Goal: Transaction & Acquisition: Book appointment/travel/reservation

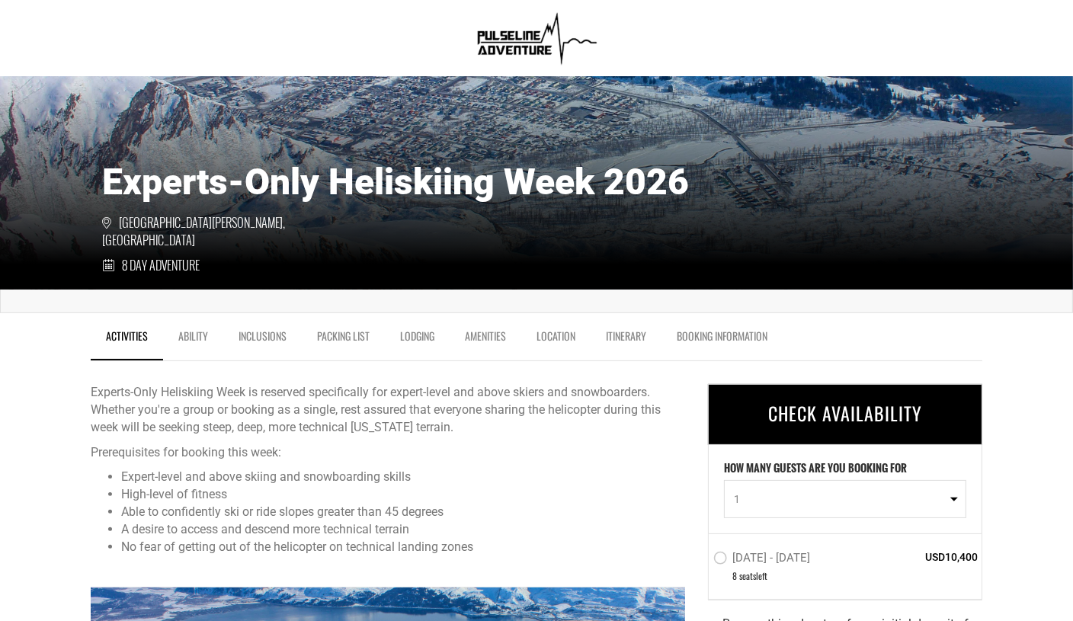
scroll to position [258, 0]
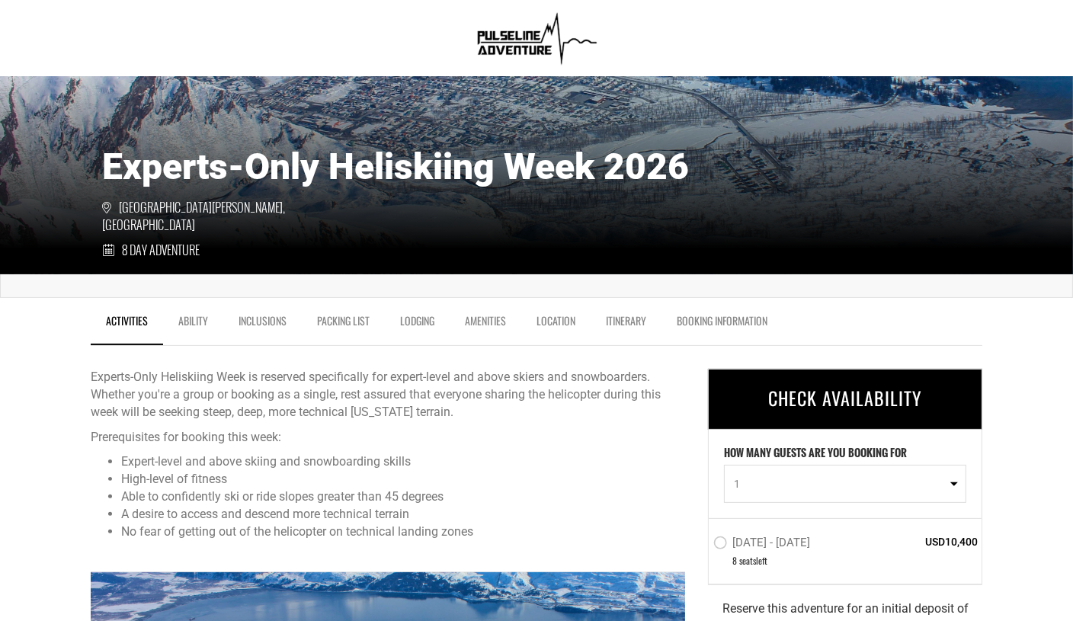
click at [423, 320] on link "Lodging" at bounding box center [417, 325] width 65 height 38
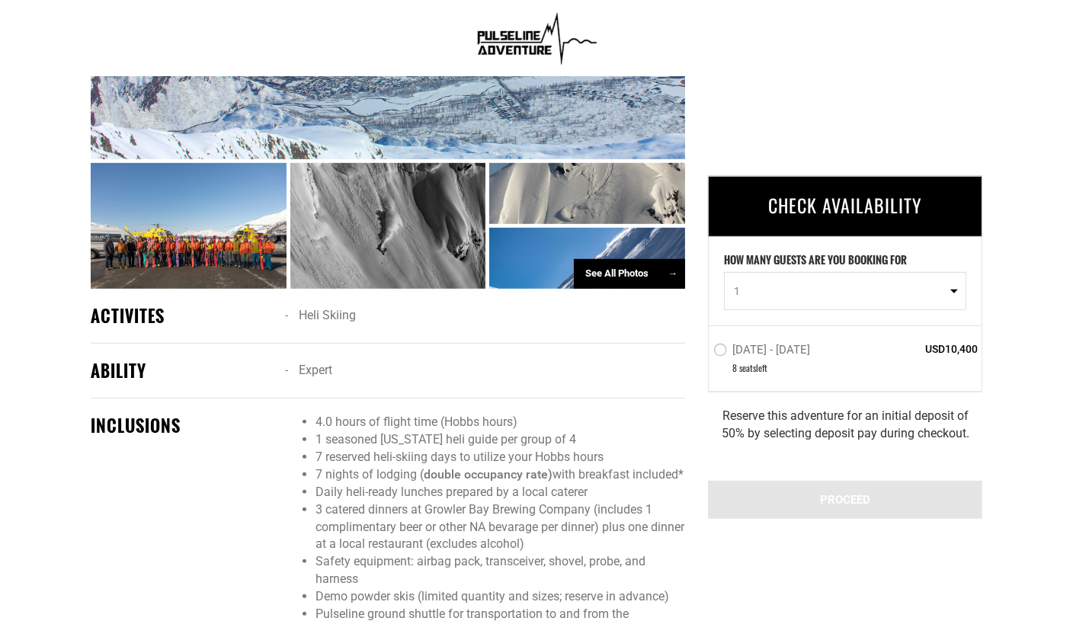
scroll to position [914, 0]
click at [624, 274] on div "See All Photos →" at bounding box center [629, 275] width 111 height 30
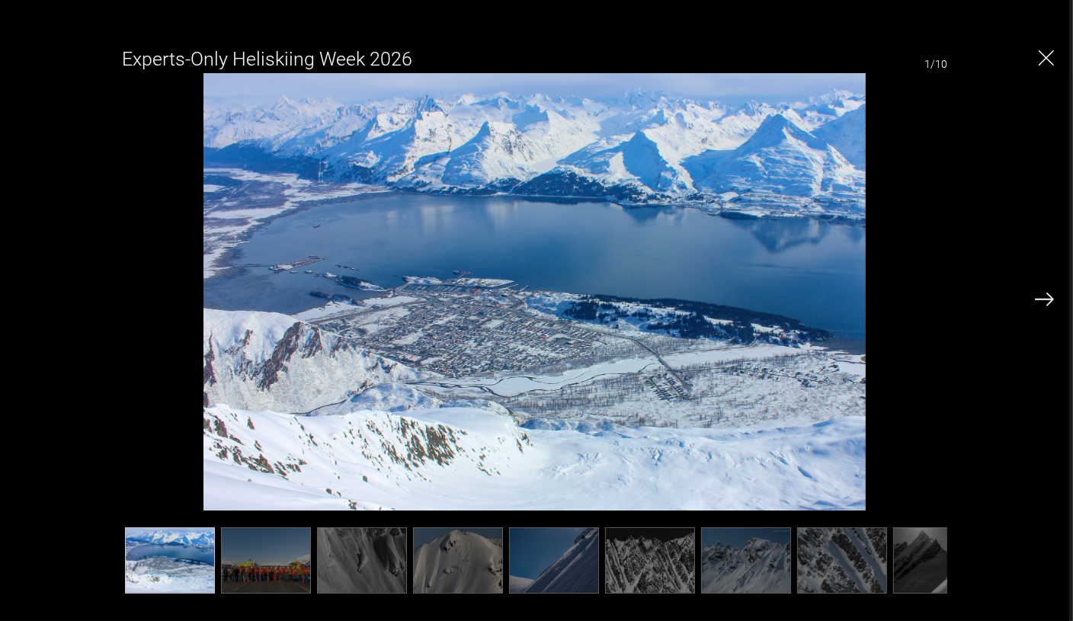
scroll to position [1234, 0]
click at [1052, 300] on img at bounding box center [1044, 300] width 19 height 14
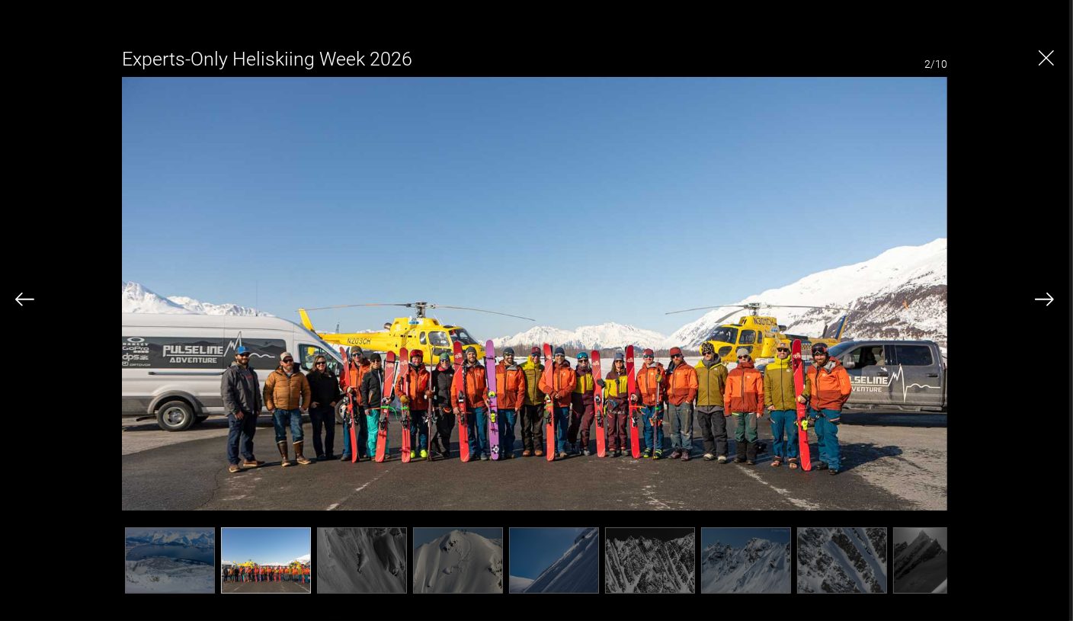
click at [1052, 300] on img at bounding box center [1044, 300] width 19 height 14
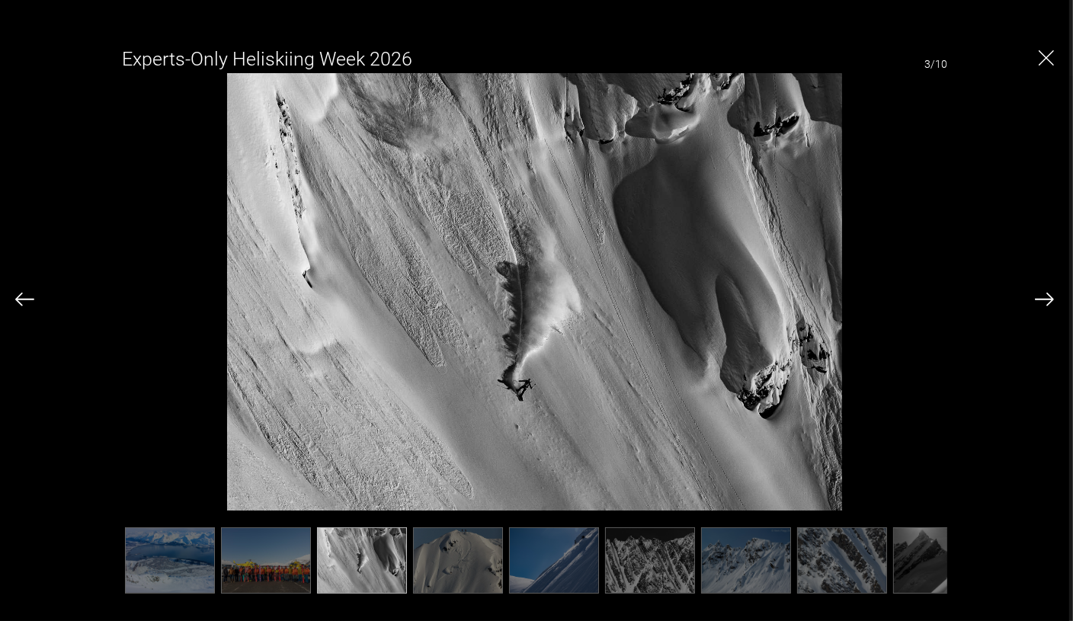
click at [1052, 300] on img at bounding box center [1044, 300] width 19 height 14
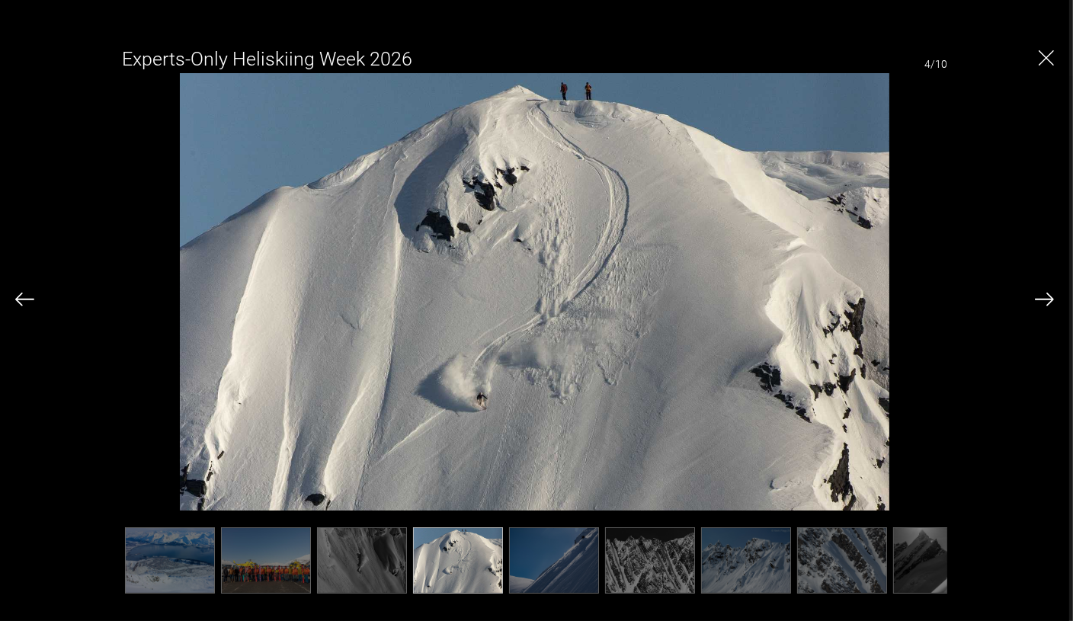
click at [1052, 300] on img at bounding box center [1044, 300] width 19 height 14
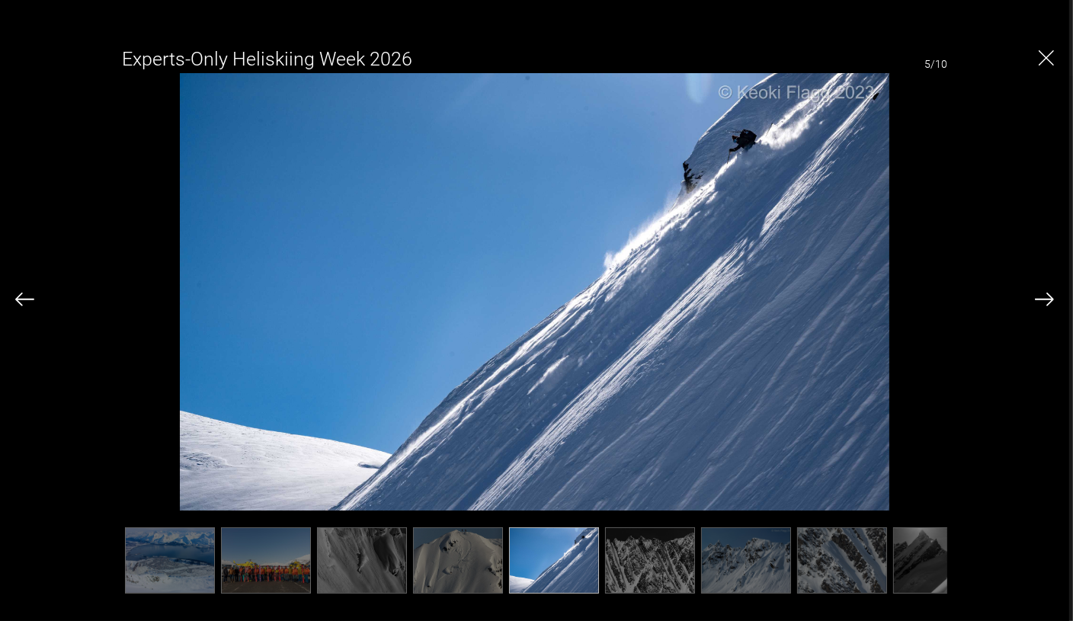
click at [1052, 300] on img at bounding box center [1044, 300] width 19 height 14
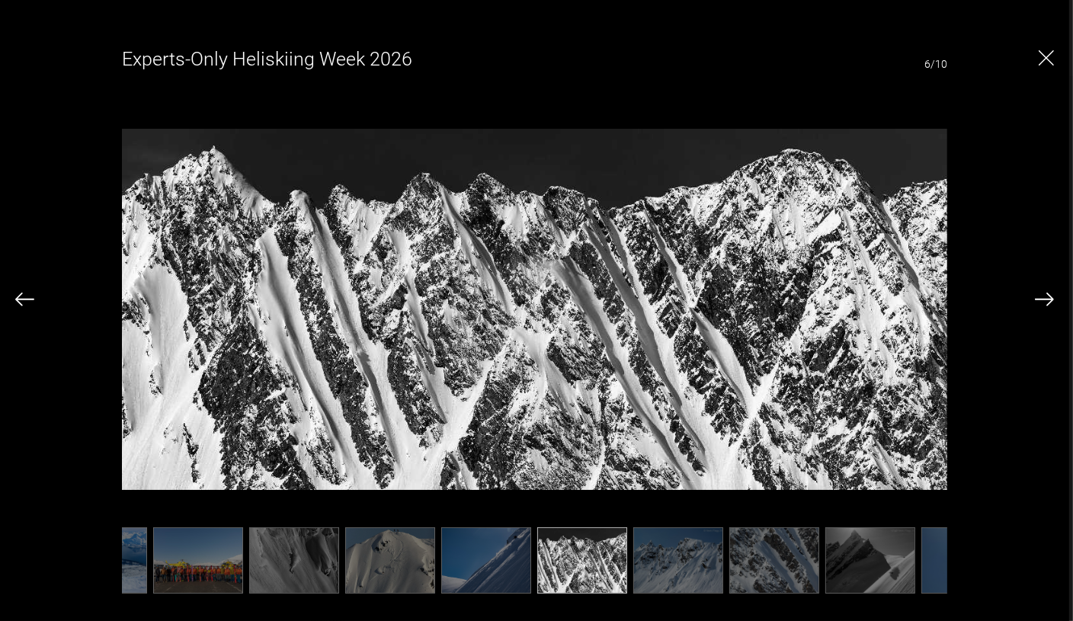
click at [1052, 300] on img at bounding box center [1044, 300] width 19 height 14
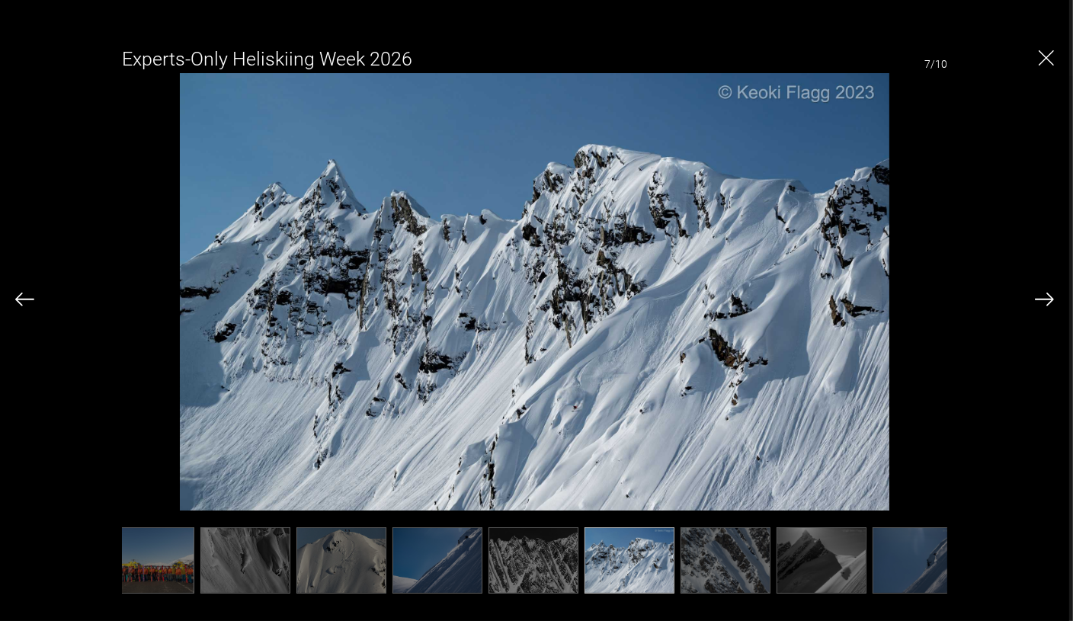
click at [1052, 300] on img at bounding box center [1044, 300] width 19 height 14
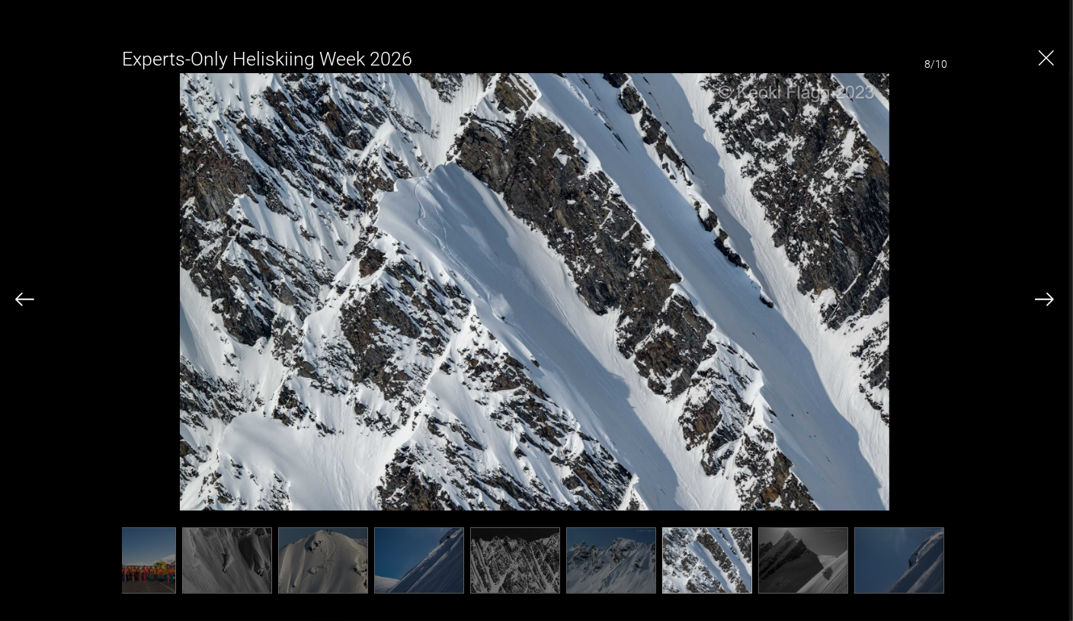
scroll to position [0, 135]
click at [1052, 300] on img at bounding box center [1044, 300] width 19 height 14
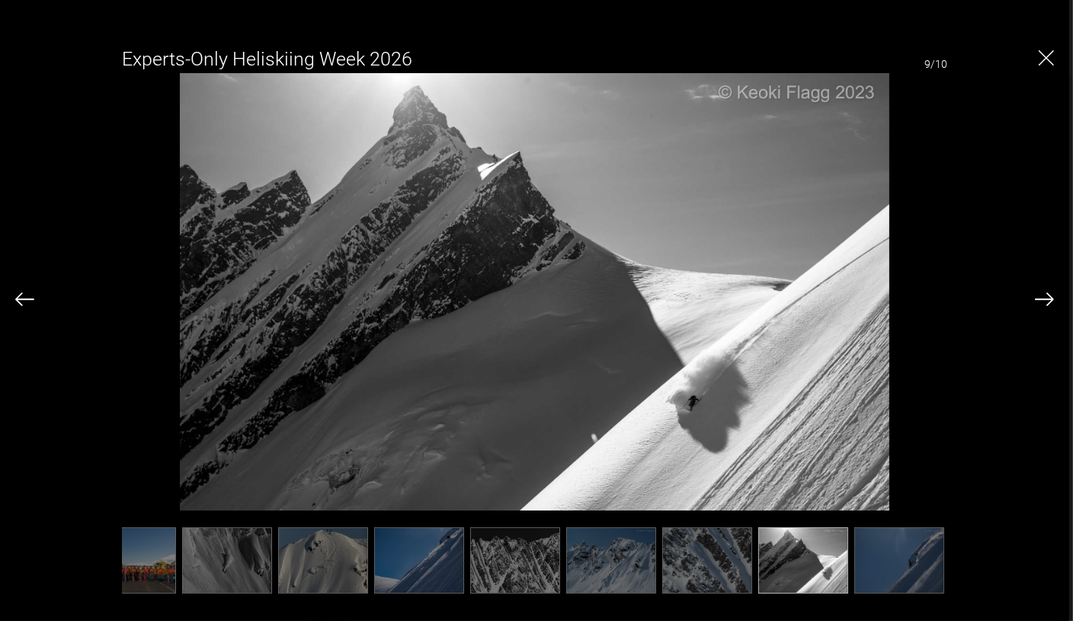
click at [1052, 300] on img at bounding box center [1044, 300] width 19 height 14
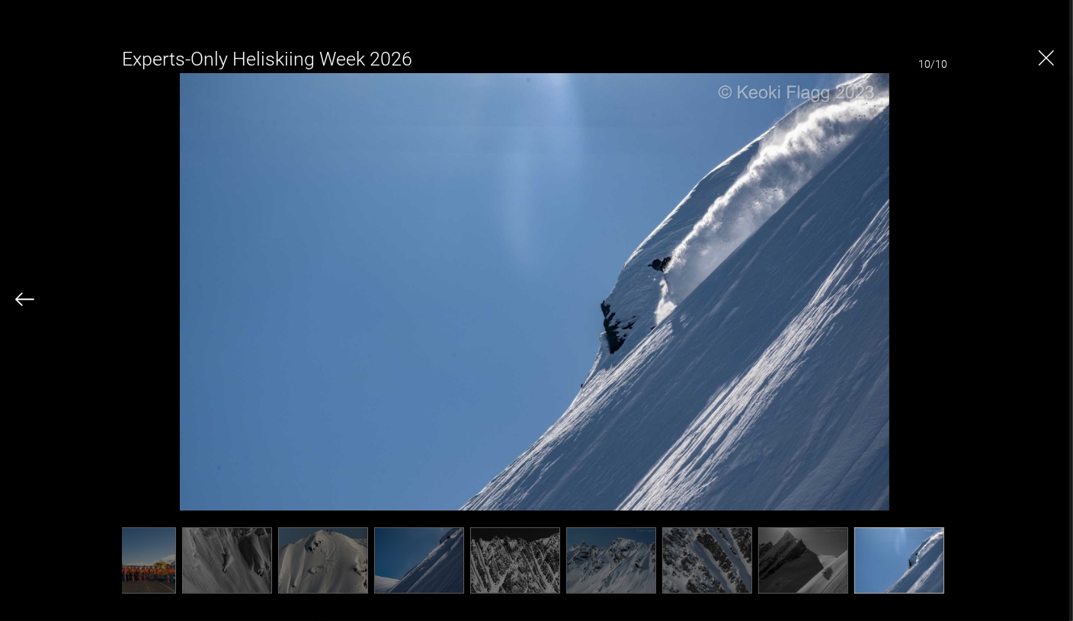
click at [1052, 300] on div "Experts-Only Heliskiing Week 2026 10/10" at bounding box center [534, 313] width 1039 height 558
click at [1045, 56] on img "Close" at bounding box center [1046, 57] width 15 height 15
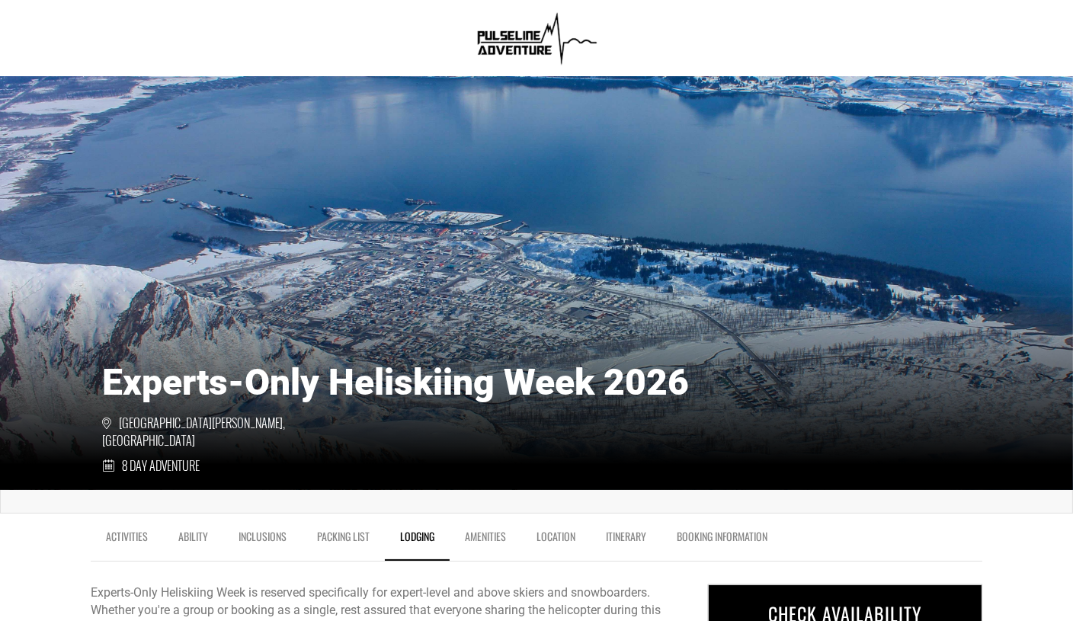
scroll to position [0, 0]
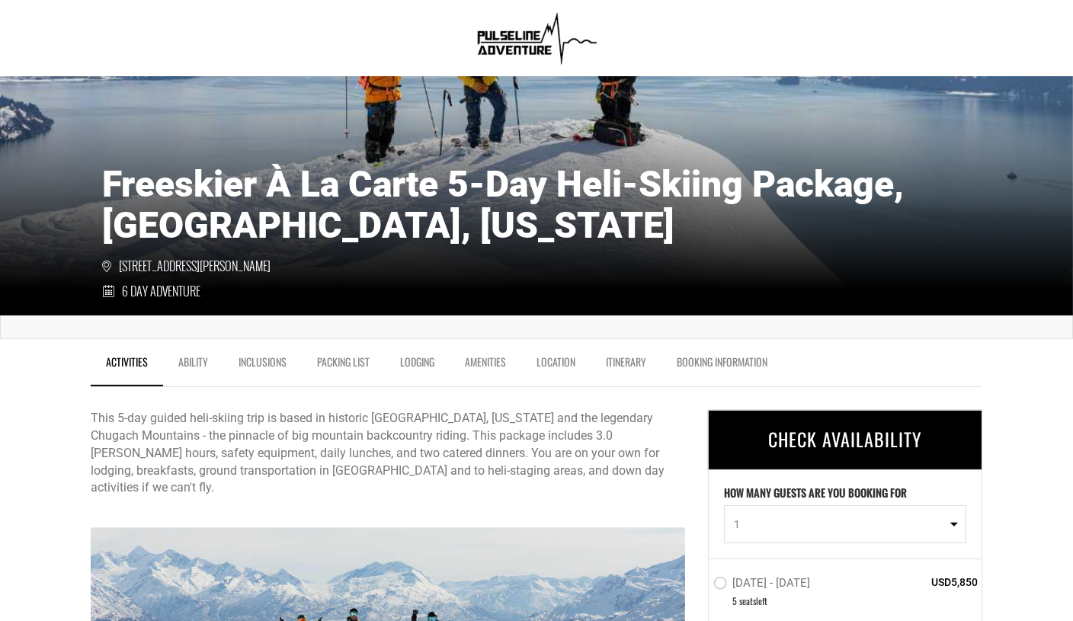
scroll to position [218, 0]
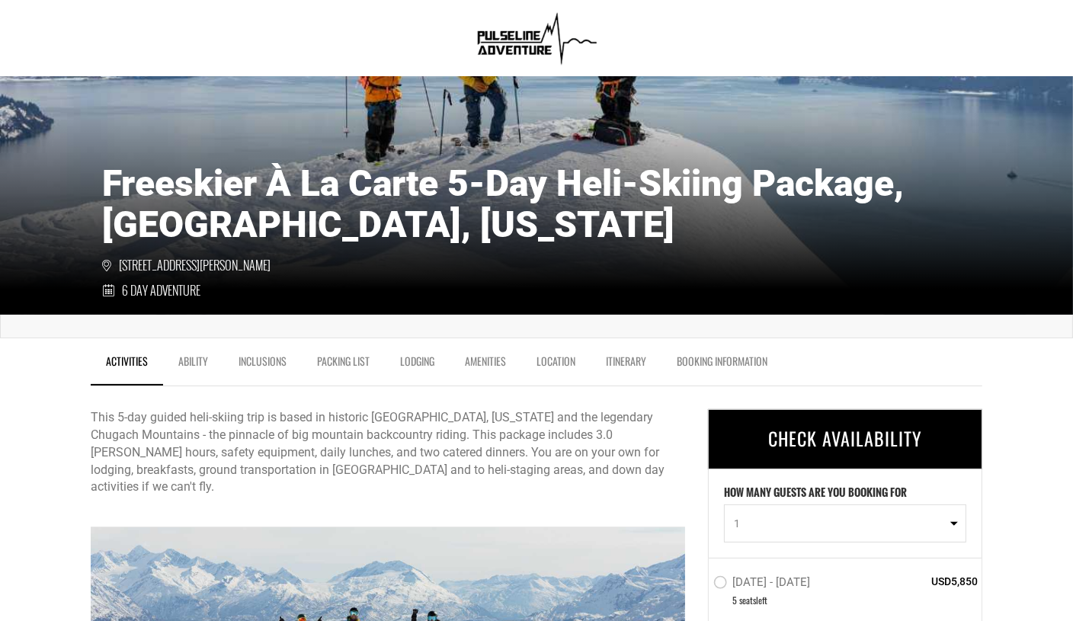
click at [420, 357] on link "Lodging" at bounding box center [417, 365] width 65 height 38
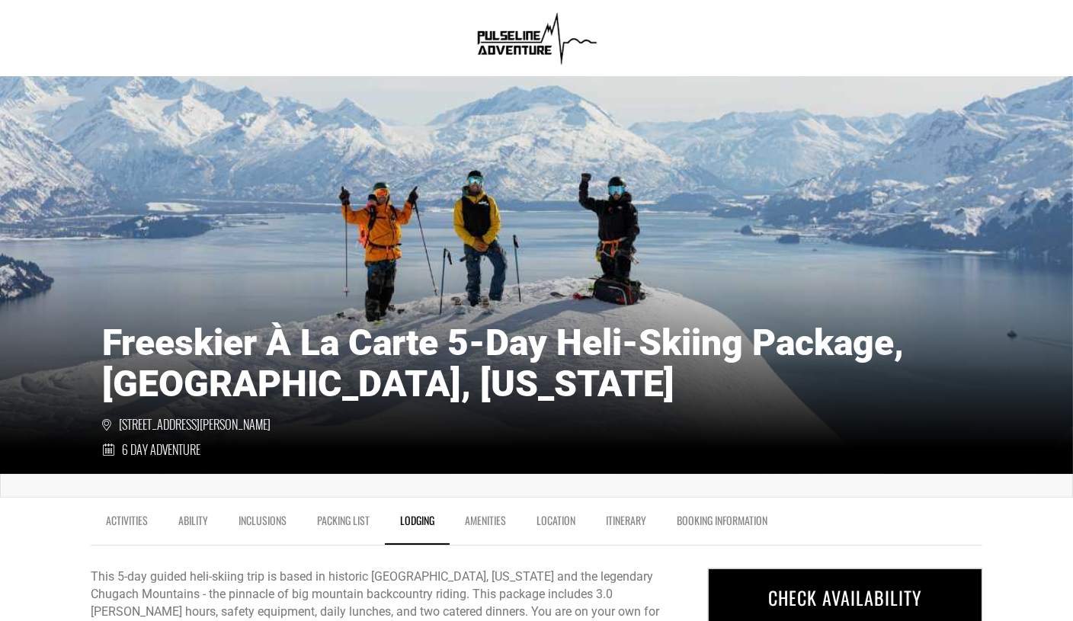
scroll to position [0, 0]
